Goal: Information Seeking & Learning: Learn about a topic

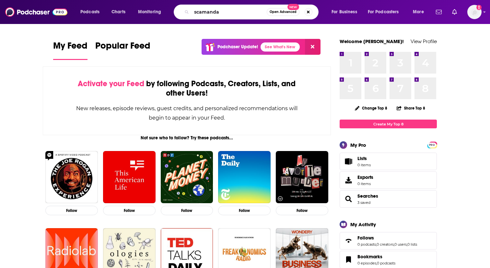
type input "scamanda"
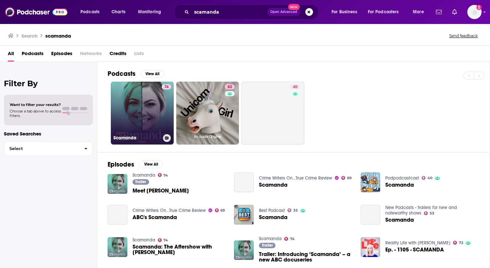
click at [145, 115] on link "74 Scamanda" at bounding box center [142, 113] width 63 height 63
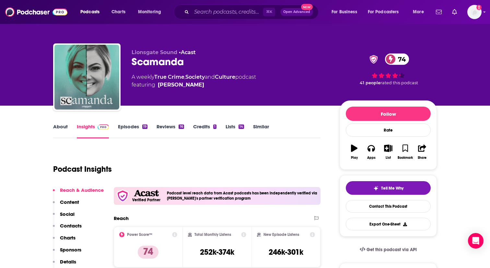
click at [143, 128] on div "19" at bounding box center [144, 127] width 5 height 5
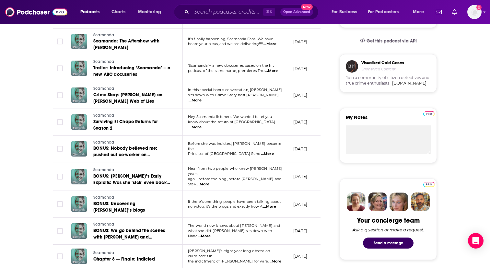
scroll to position [231, 0]
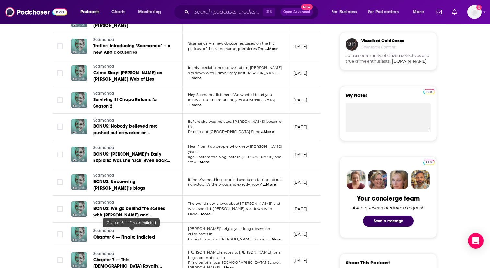
click at [119, 234] on span "Chapter 8 — Finale: Indicted" at bounding box center [124, 237] width 62 height 6
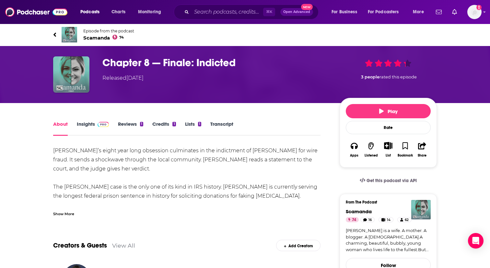
click at [98, 124] on img at bounding box center [103, 124] width 11 height 5
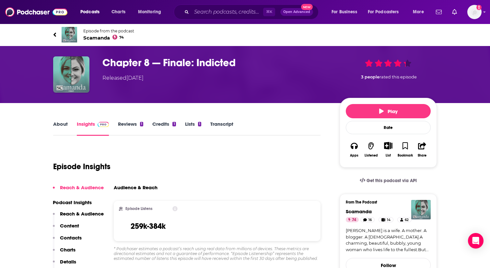
click at [100, 129] on link "Insights" at bounding box center [93, 128] width 32 height 15
click at [125, 59] on h3 "Chapter 8 — Finale: Indicted" at bounding box center [215, 62] width 227 height 13
click at [104, 38] on span "Scamanda 74" at bounding box center [108, 38] width 51 height 6
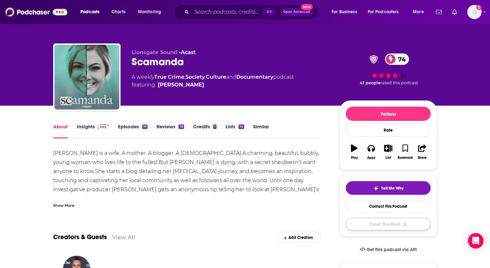
click at [382, 225] on button "Export One-Sheet" at bounding box center [388, 224] width 85 height 13
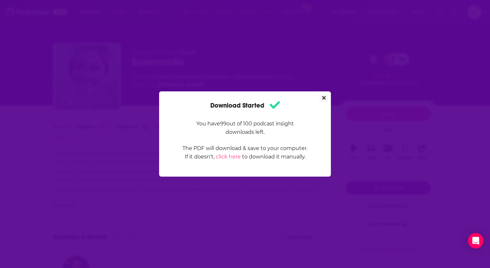
click at [325, 97] on icon "Close" at bounding box center [324, 97] width 4 height 5
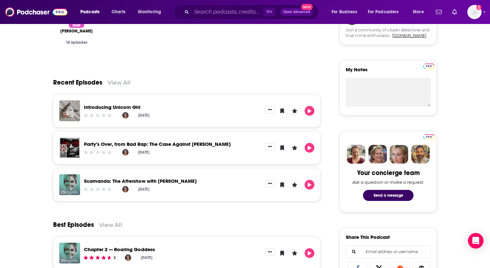
scroll to position [66, 0]
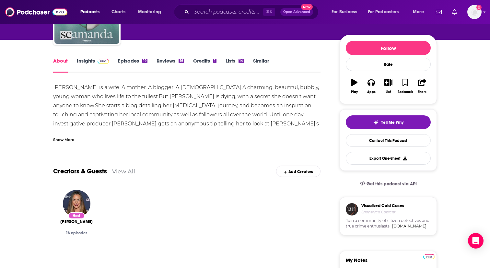
click at [132, 66] on link "Episodes 19" at bounding box center [133, 65] width 30 height 15
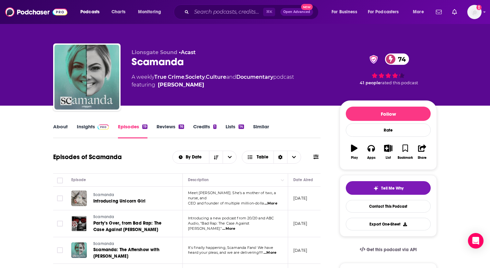
click at [259, 124] on link "Similar" at bounding box center [261, 131] width 16 height 15
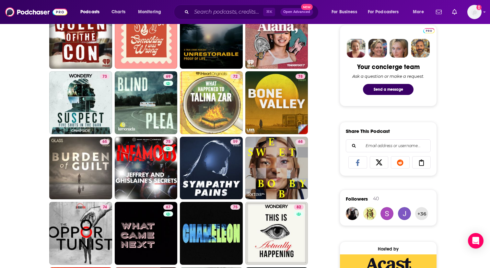
scroll to position [380, 0]
